Goal: Task Accomplishment & Management: Manage account settings

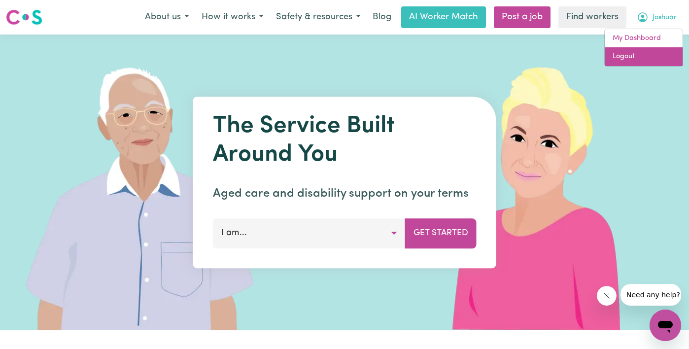
click at [656, 51] on link "Logout" at bounding box center [643, 56] width 78 height 19
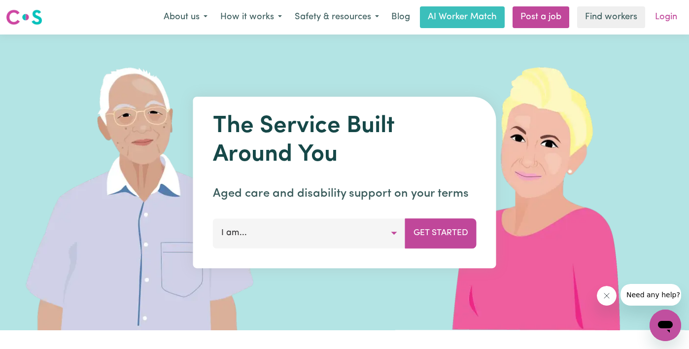
click at [659, 14] on link "Login" at bounding box center [666, 17] width 34 height 22
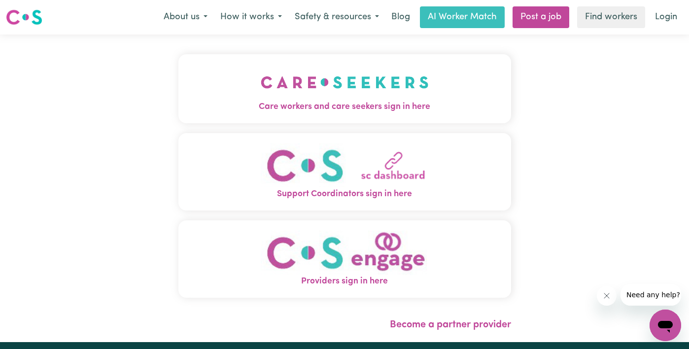
click at [312, 92] on img "Care workers and care seekers sign in here" at bounding box center [345, 82] width 168 height 36
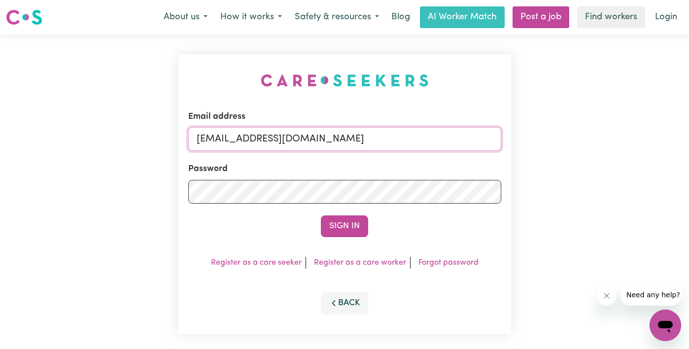
drag, startPoint x: 358, startPoint y: 143, endPoint x: 118, endPoint y: 100, distance: 244.2
click at [118, 100] on div "Email address [EMAIL_ADDRESS][DOMAIN_NAME] Password Sign In Register as a care …" at bounding box center [344, 193] width 689 height 319
type input "[EMAIL_ADDRESS][DOMAIN_NAME]"
click at [67, 189] on div "Email address [EMAIL_ADDRESS][DOMAIN_NAME] Password Sign In Register as a care …" at bounding box center [344, 193] width 689 height 319
click at [321, 215] on button "Sign In" at bounding box center [344, 226] width 47 height 22
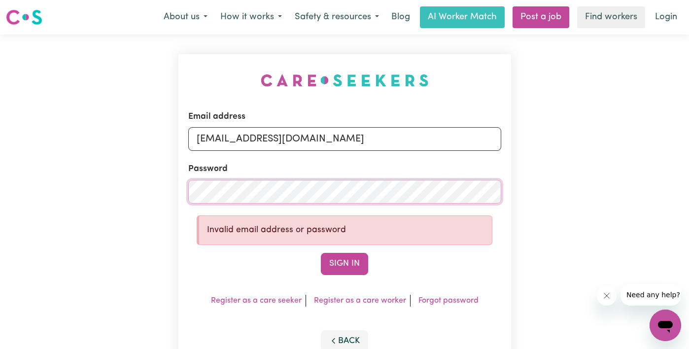
click at [321, 253] on button "Sign In" at bounding box center [344, 264] width 47 height 22
